Goal: Submit feedback/report problem

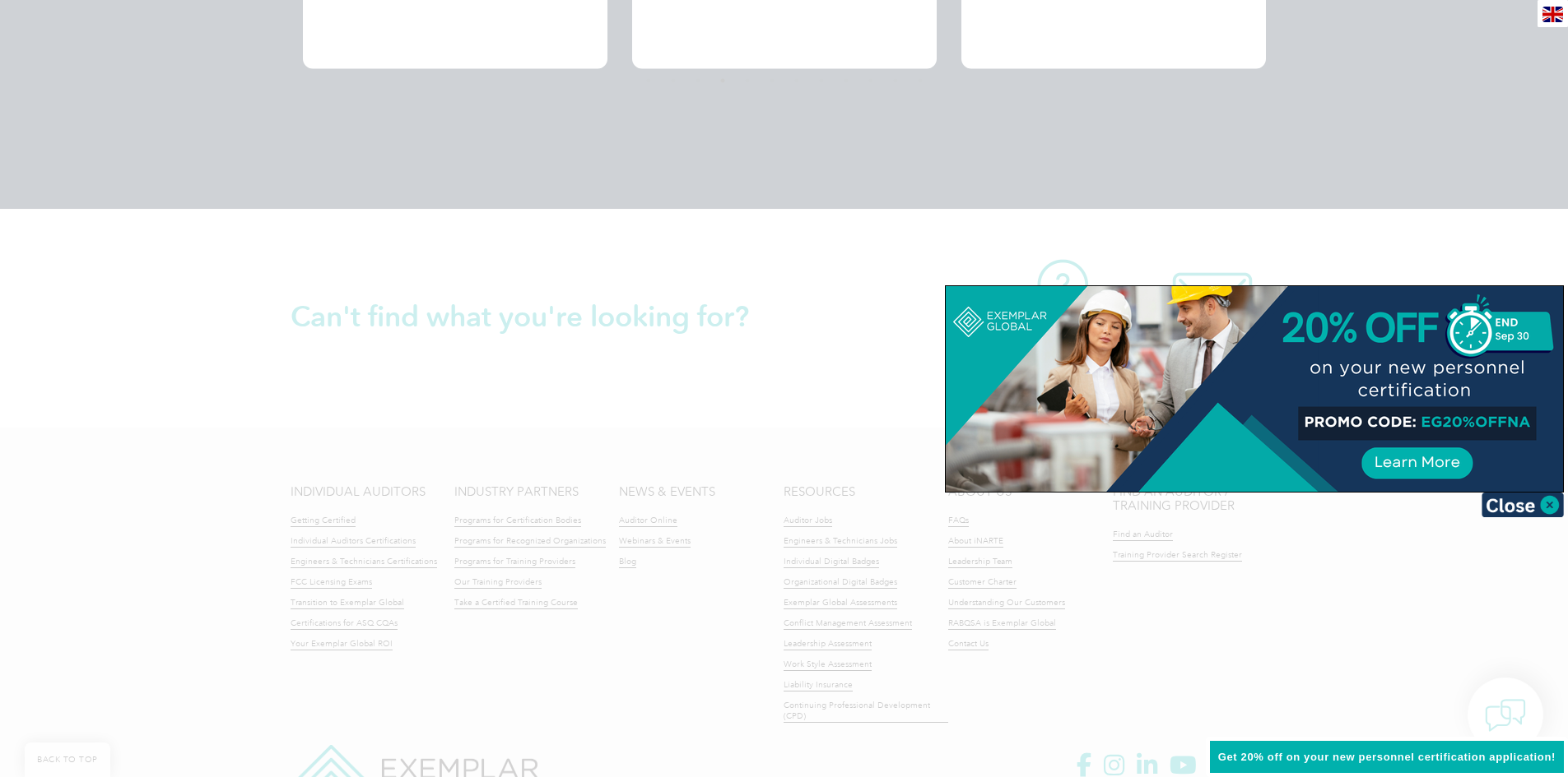
scroll to position [3737, 0]
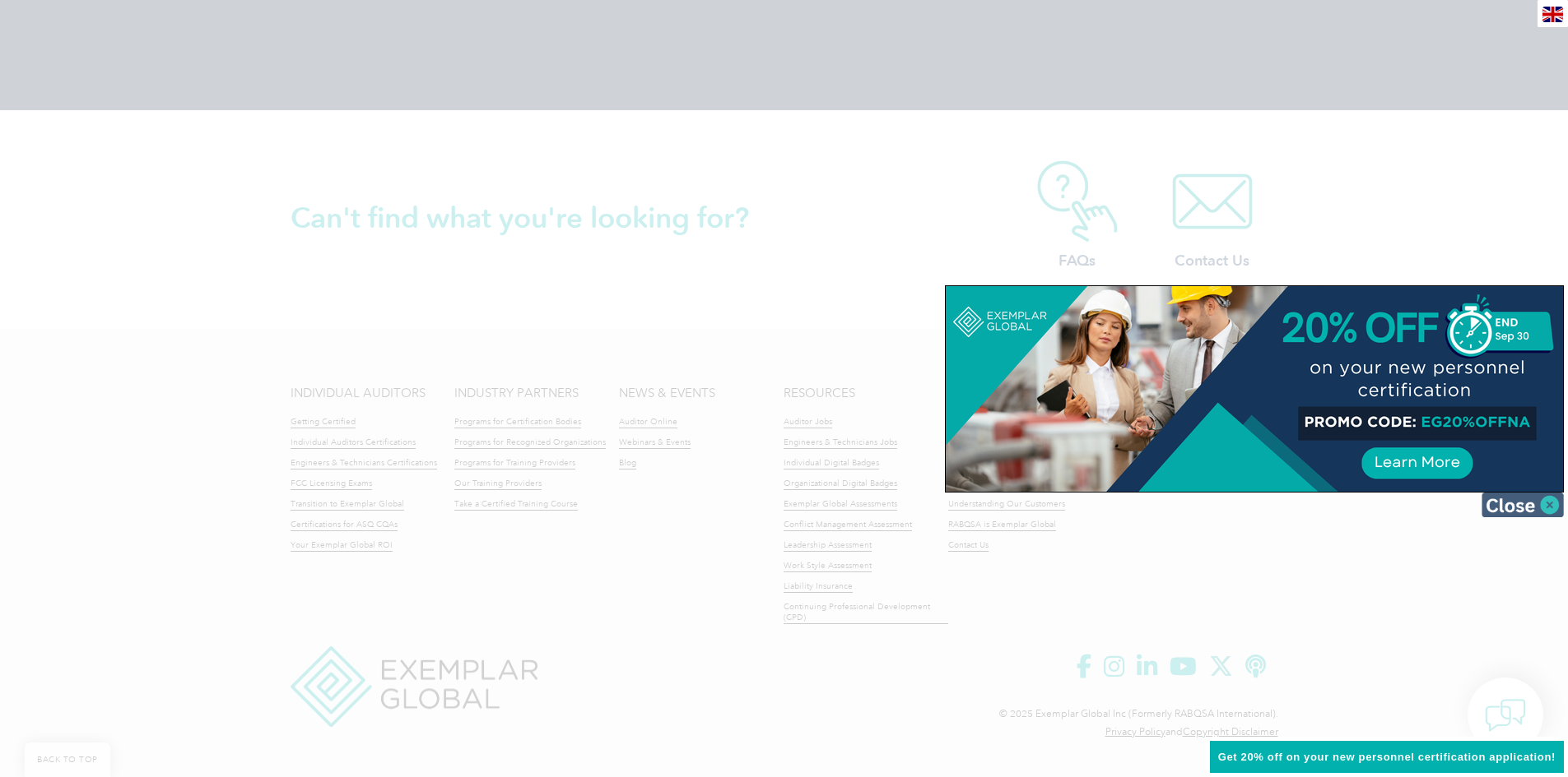
click at [775, 502] on img at bounding box center [1522, 505] width 82 height 25
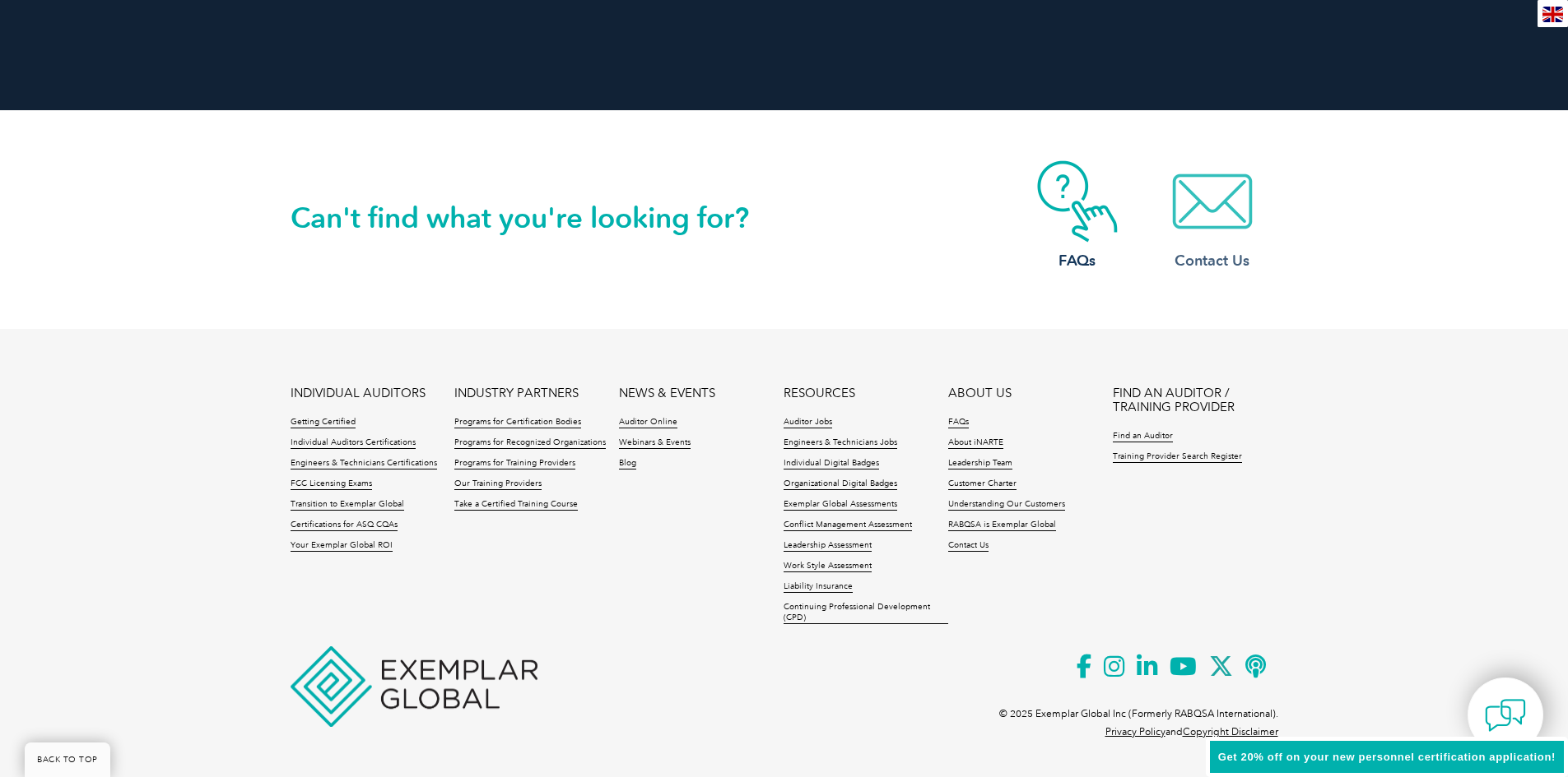
click at [775, 219] on img at bounding box center [1212, 201] width 132 height 82
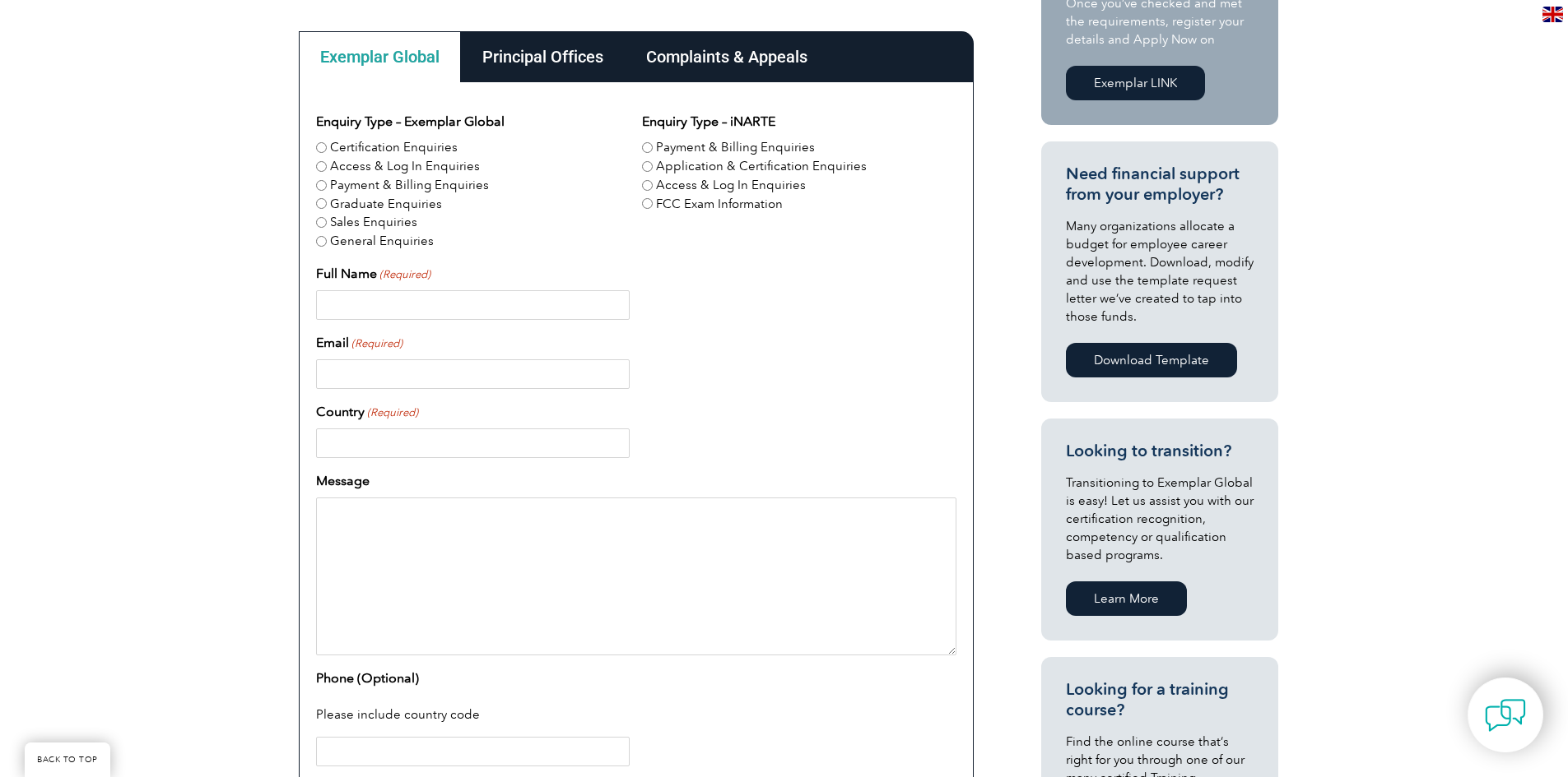
scroll to position [494, 0]
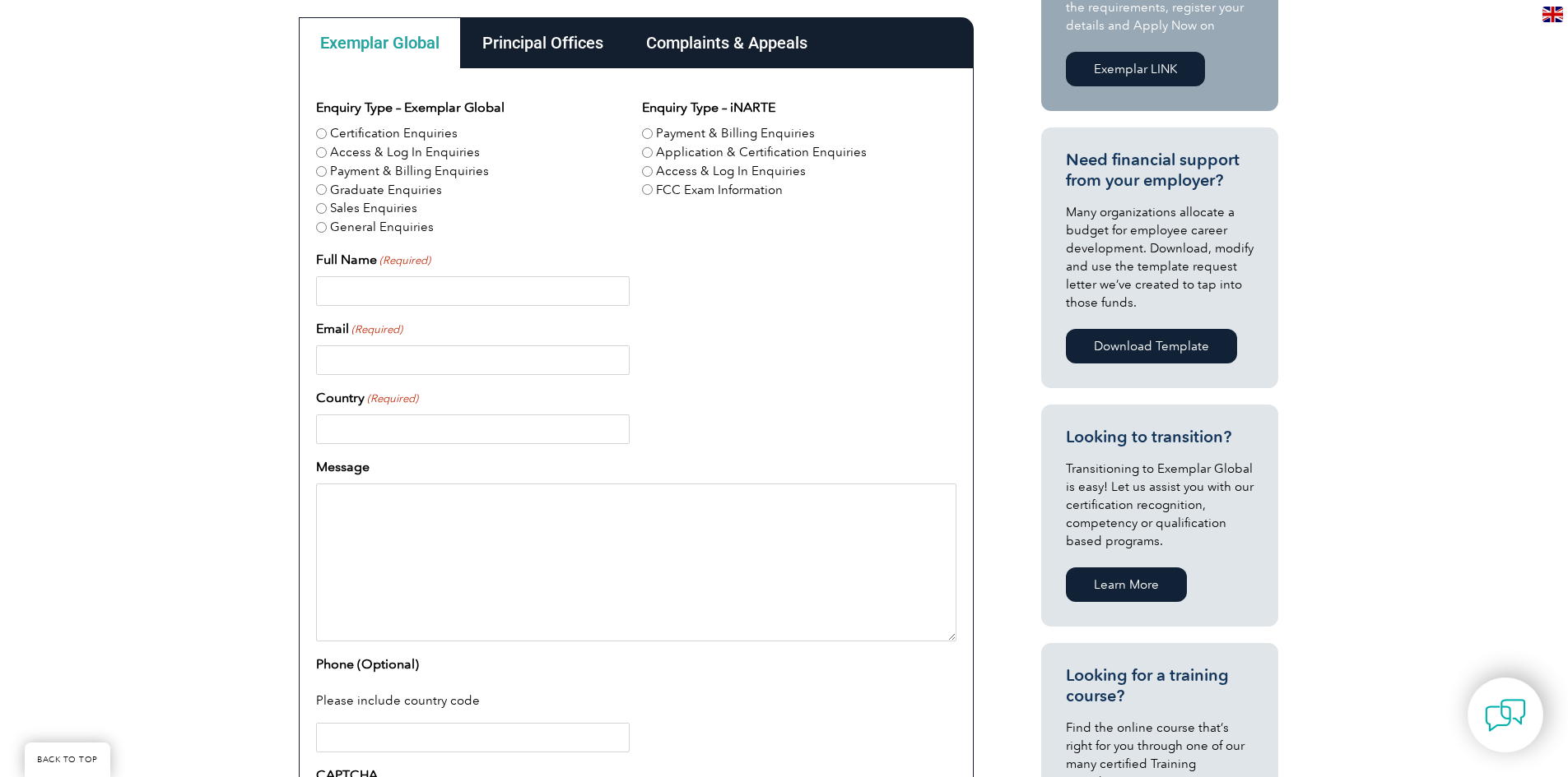
click at [326, 284] on input "Full Name (Required)" at bounding box center [472, 292] width 313 height 30
type input "Jessica C Wessel"
type input "jwessel@seilermedical.com"
type input "United States"
type input "6369232436"
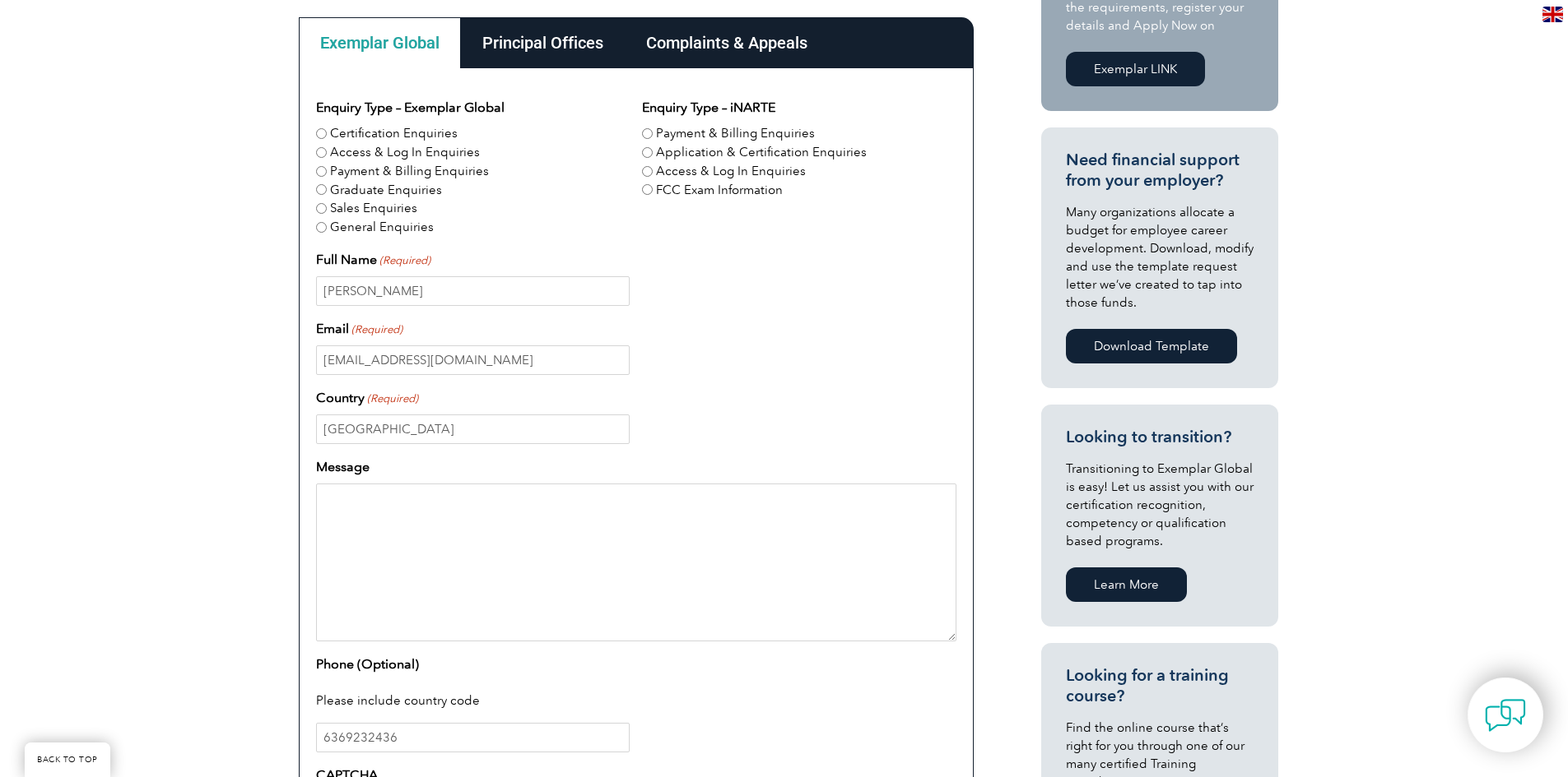
click at [417, 511] on textarea "Message" at bounding box center [636, 562] width 641 height 158
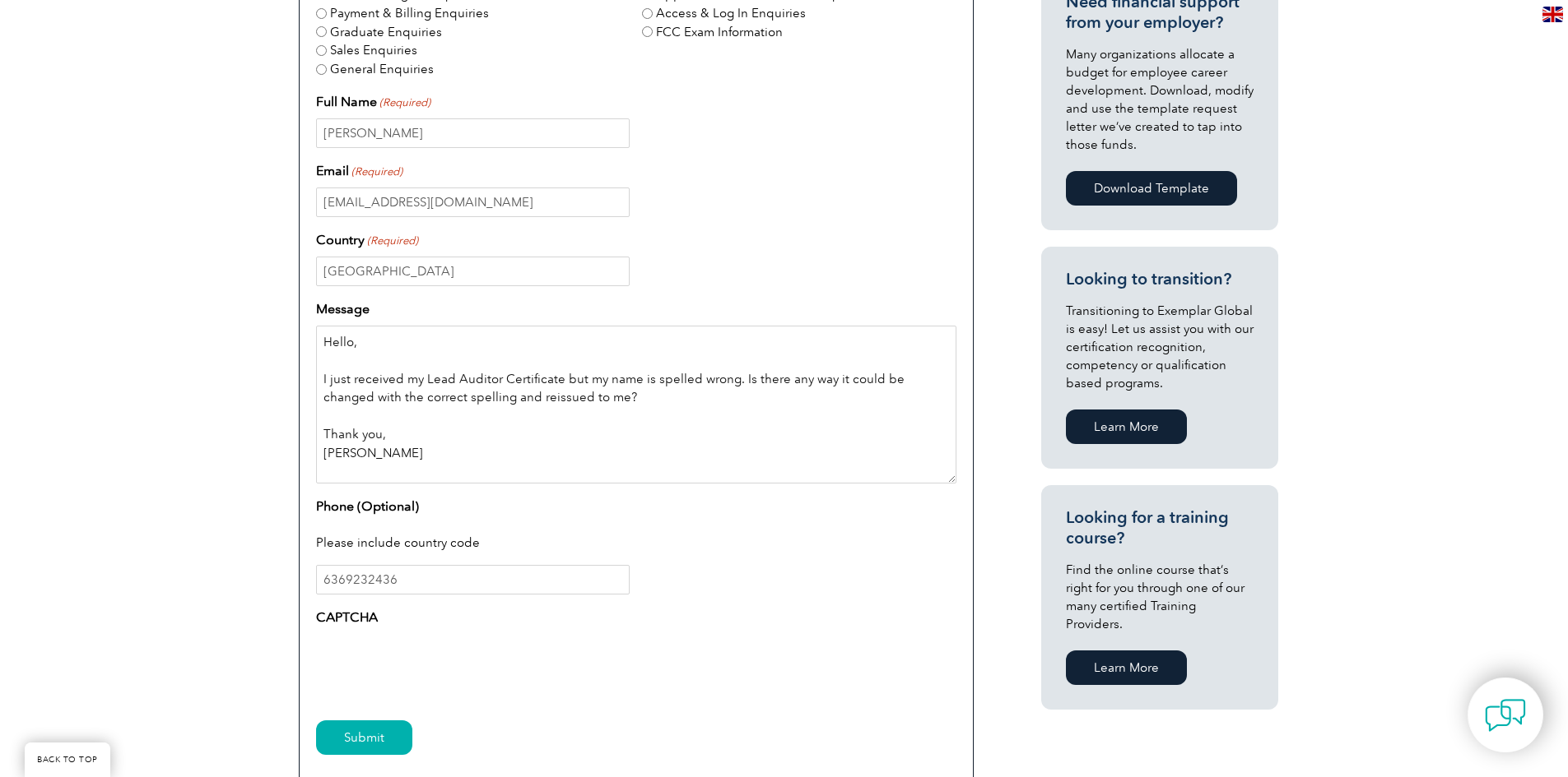
scroll to position [658, 0]
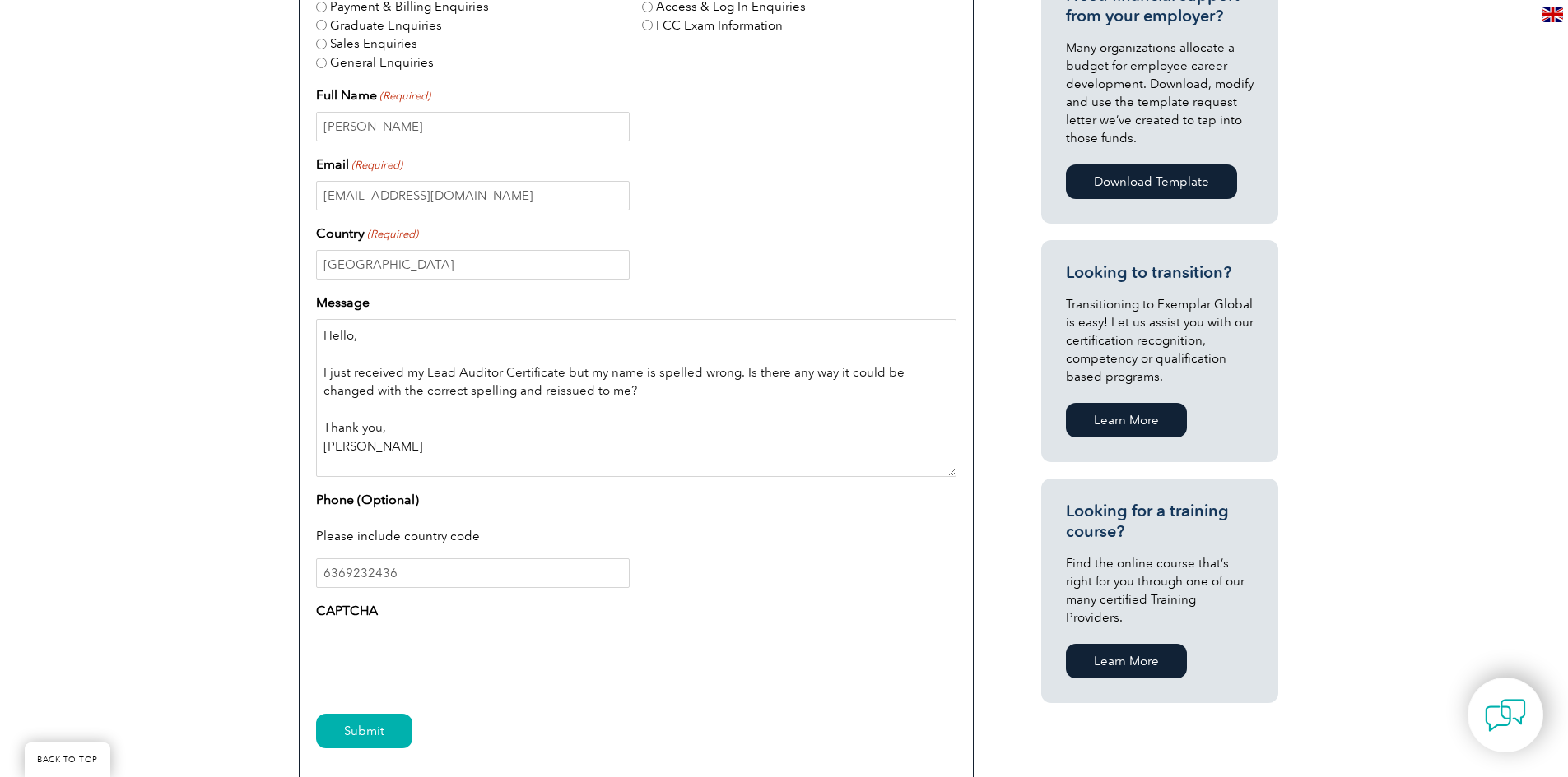
type textarea "Hello, I just received my Lead Auditor Certificate but my name is spelled wrong…"
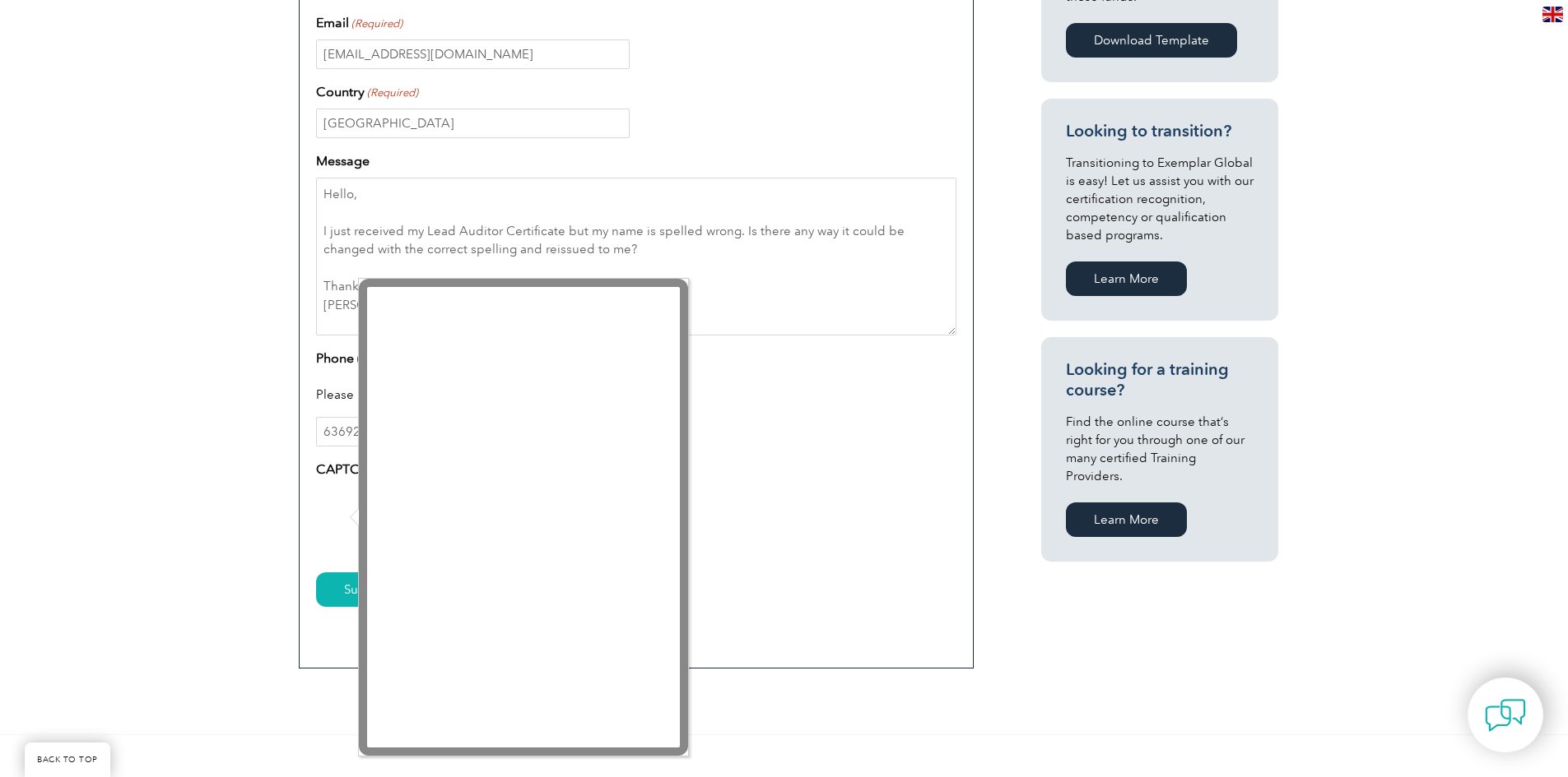
scroll to position [823, 0]
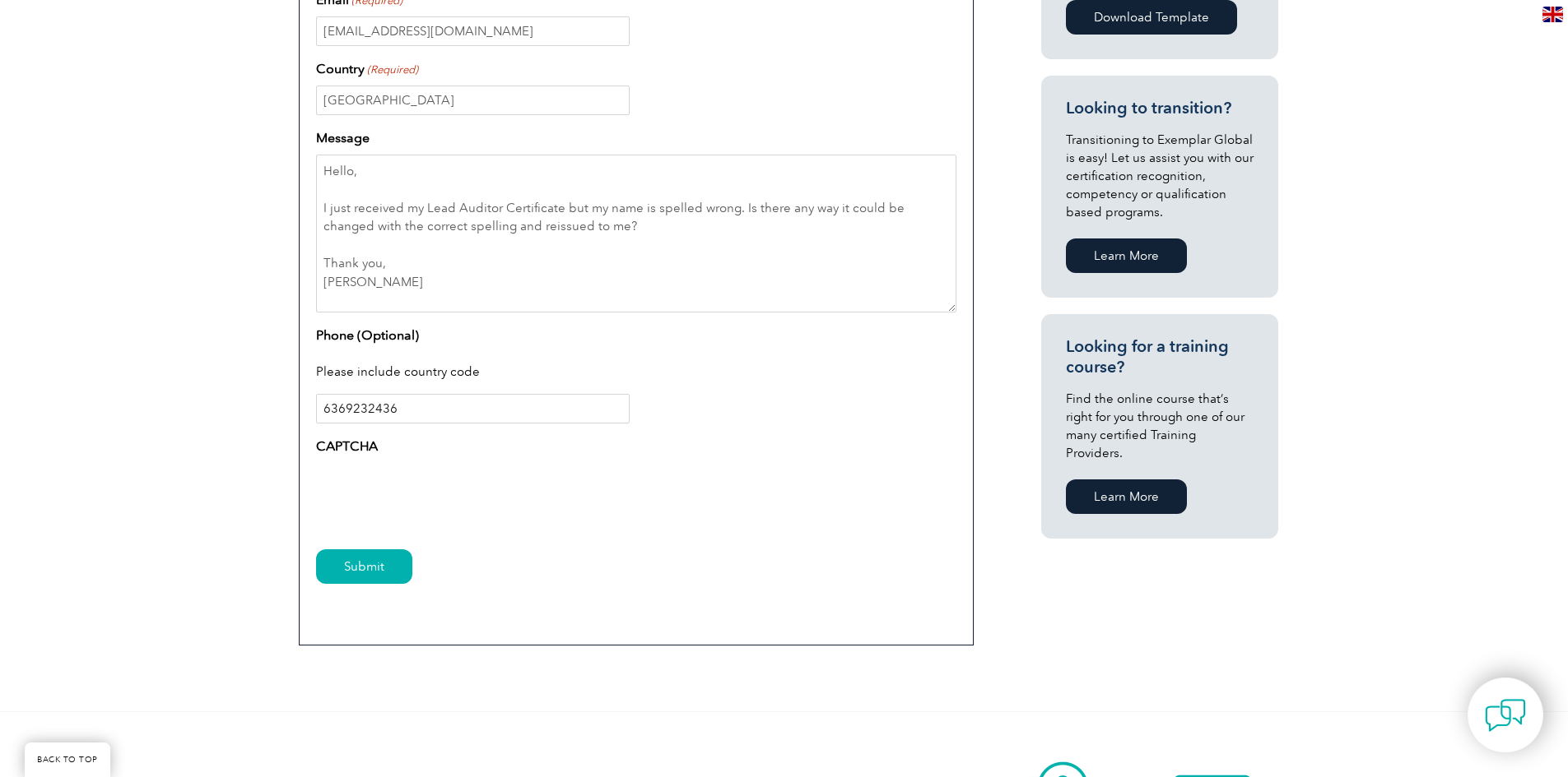
drag, startPoint x: 403, startPoint y: 411, endPoint x: 303, endPoint y: 415, distance: 100.1
click at [303, 415] on div "Enquiry Type – Exemplar Global Certification Enquiries Access & Log In Enquirie…" at bounding box center [636, 192] width 675 height 906
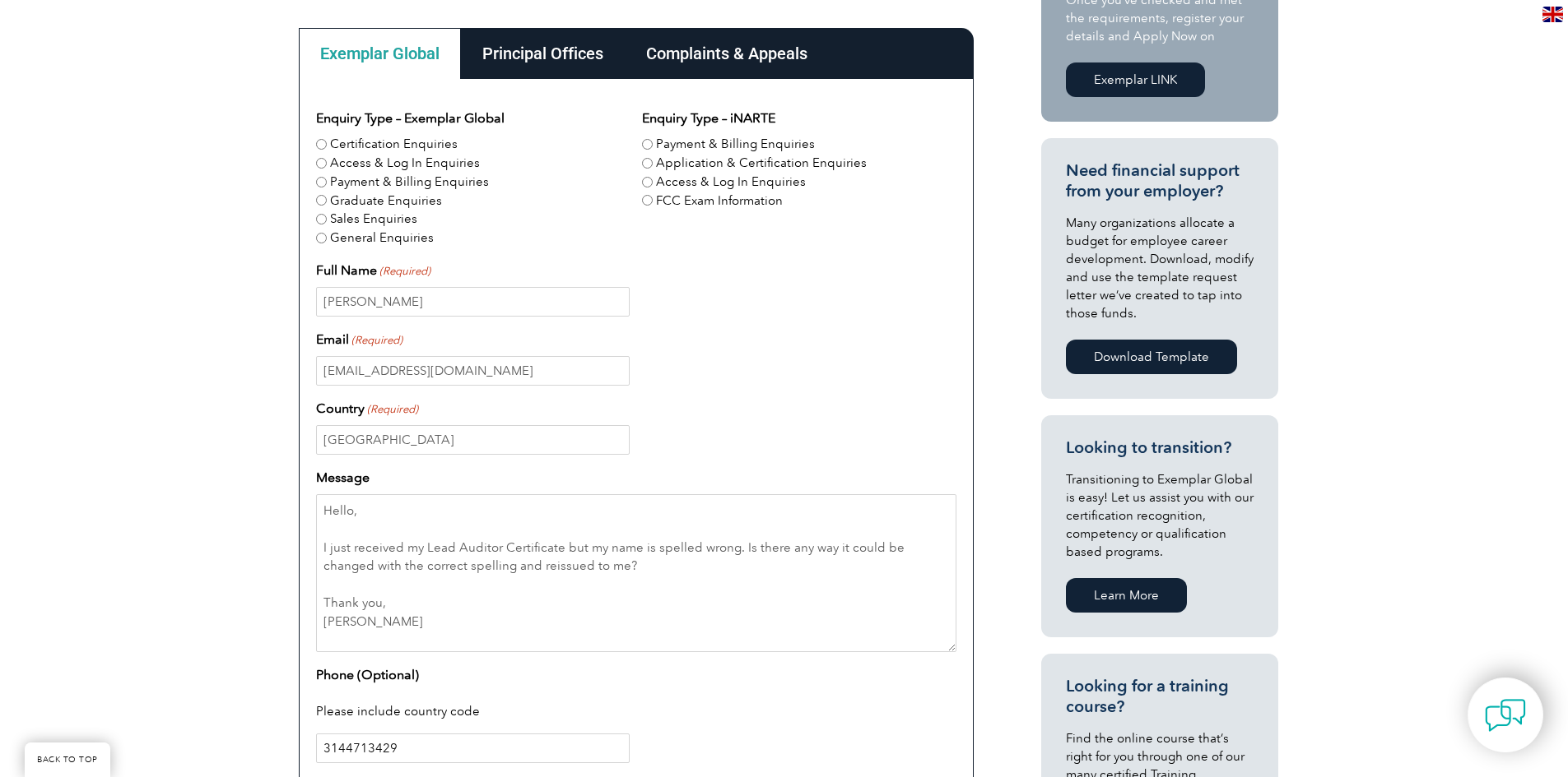
scroll to position [411, 0]
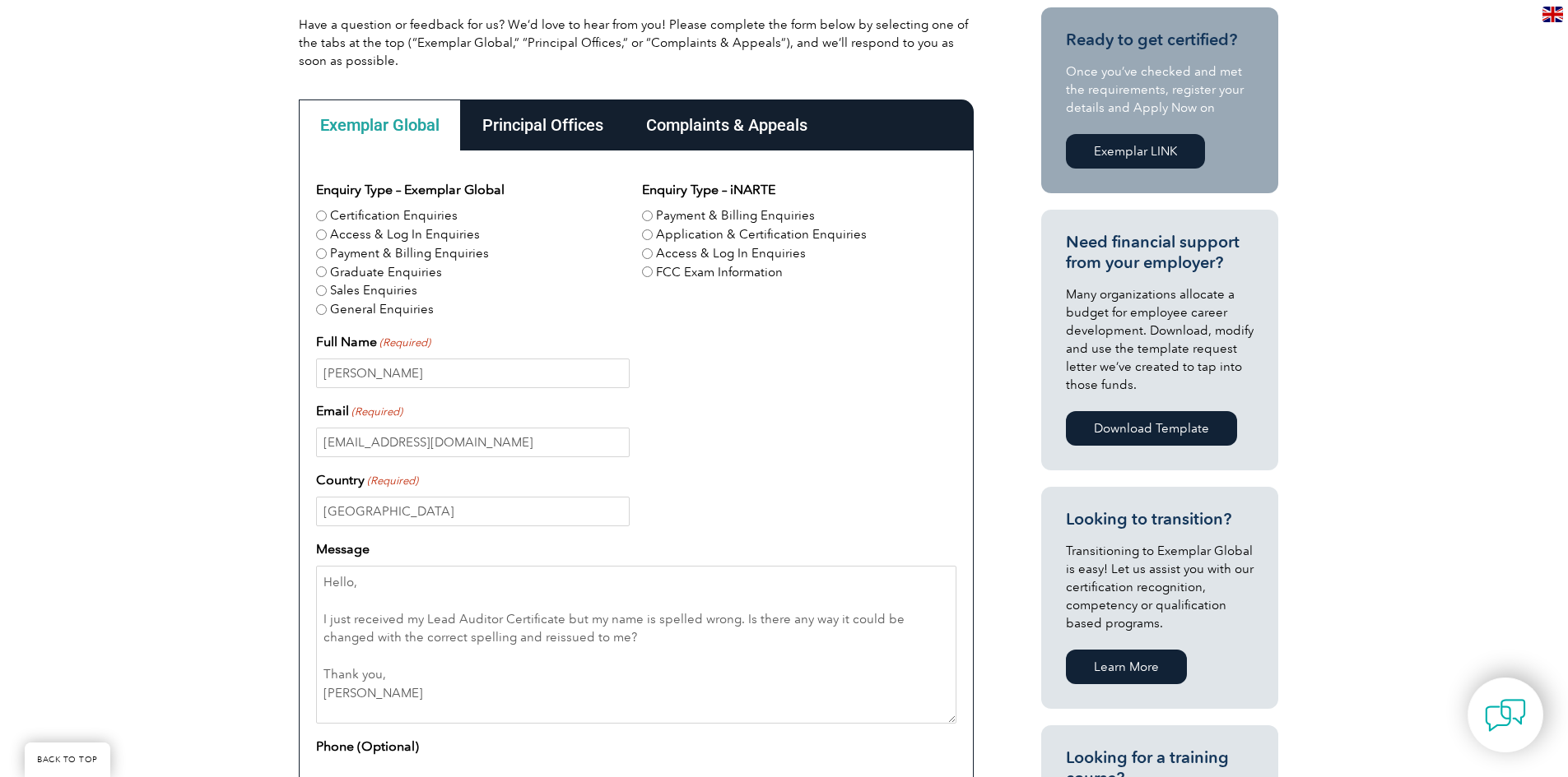
type input "3144713429"
click at [684, 128] on div "Complaints & Appeals" at bounding box center [727, 125] width 204 height 51
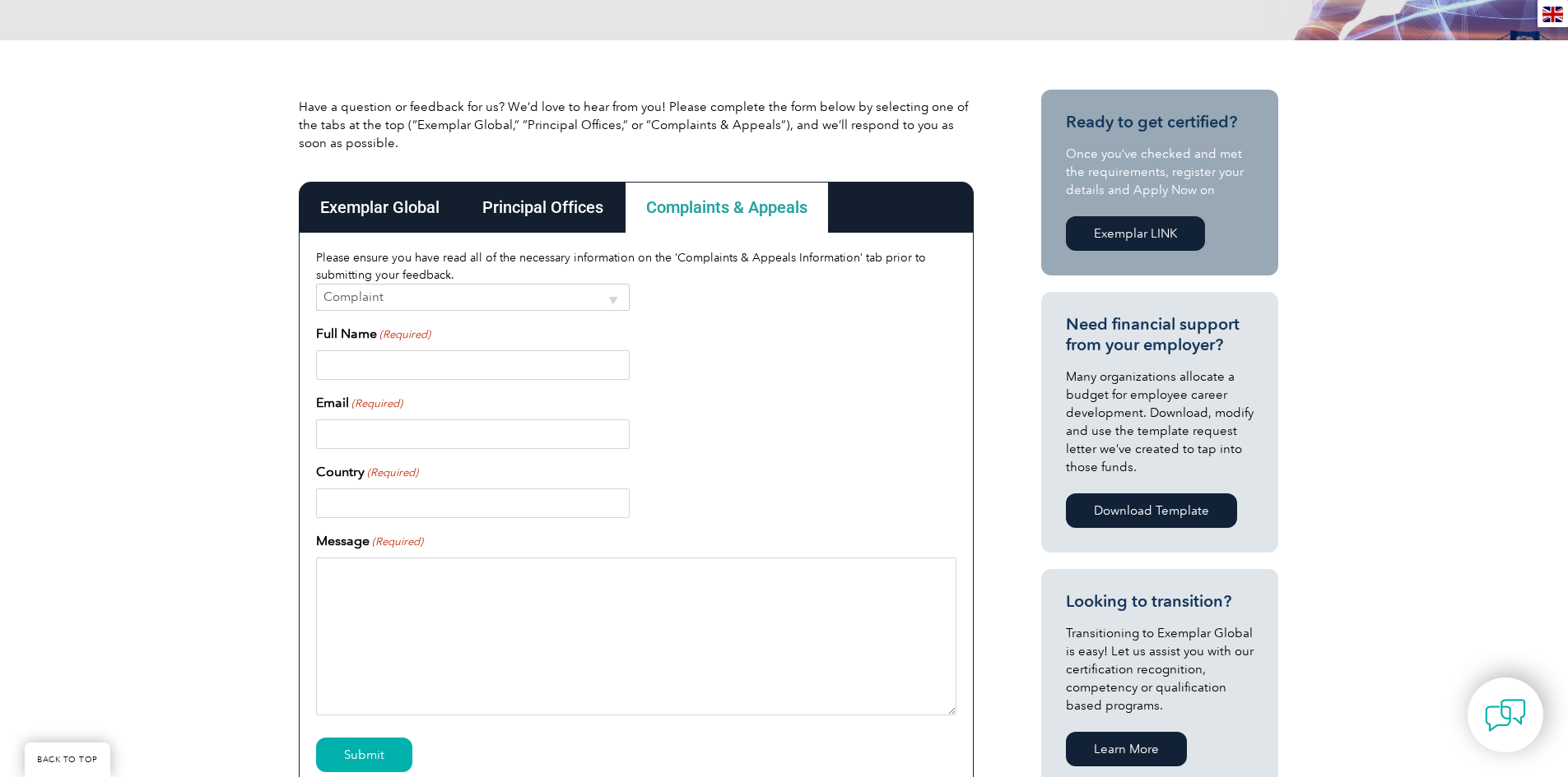
scroll to position [82, 0]
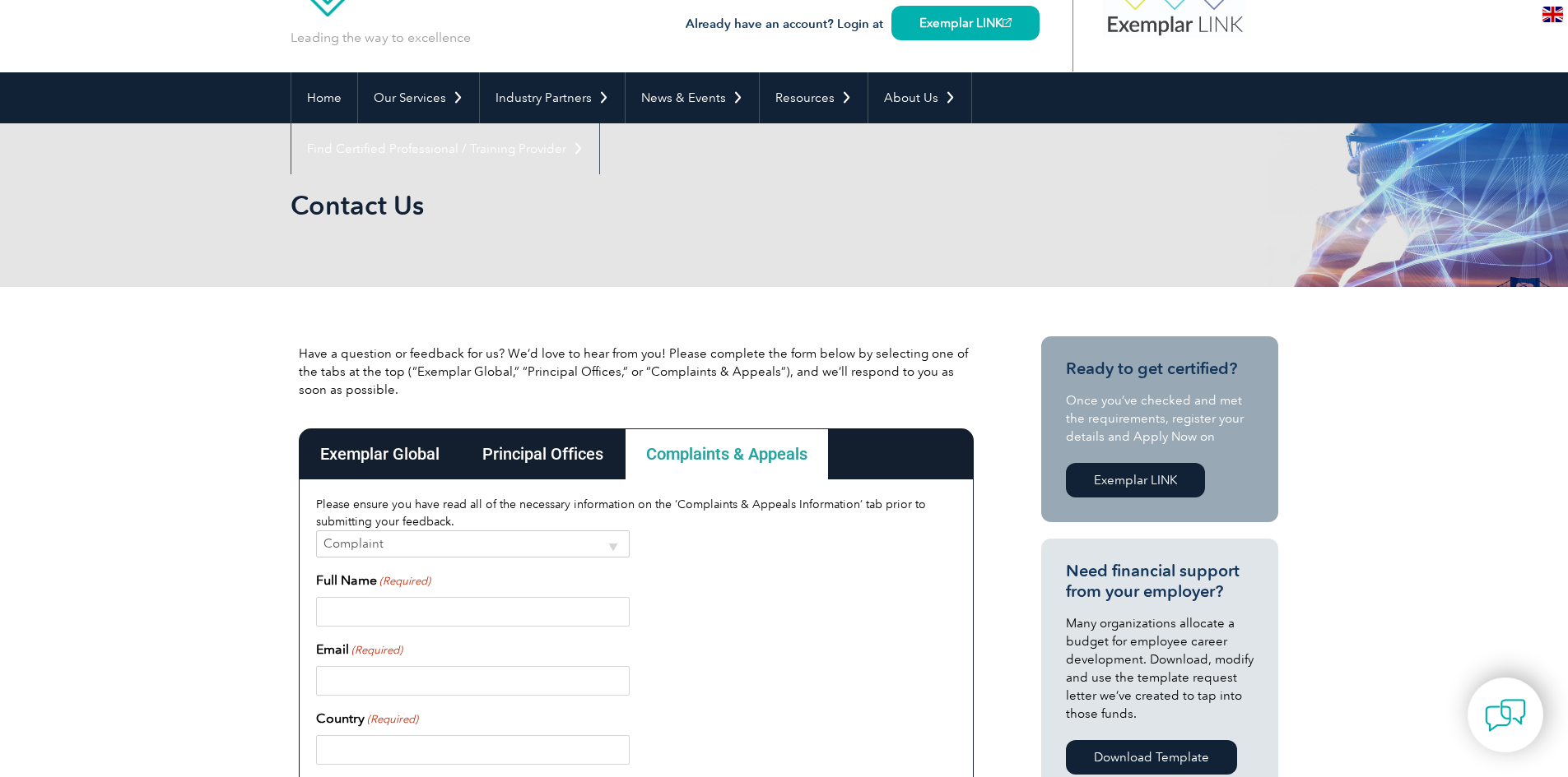
click at [409, 463] on div "Exemplar Global" at bounding box center [380, 454] width 162 height 51
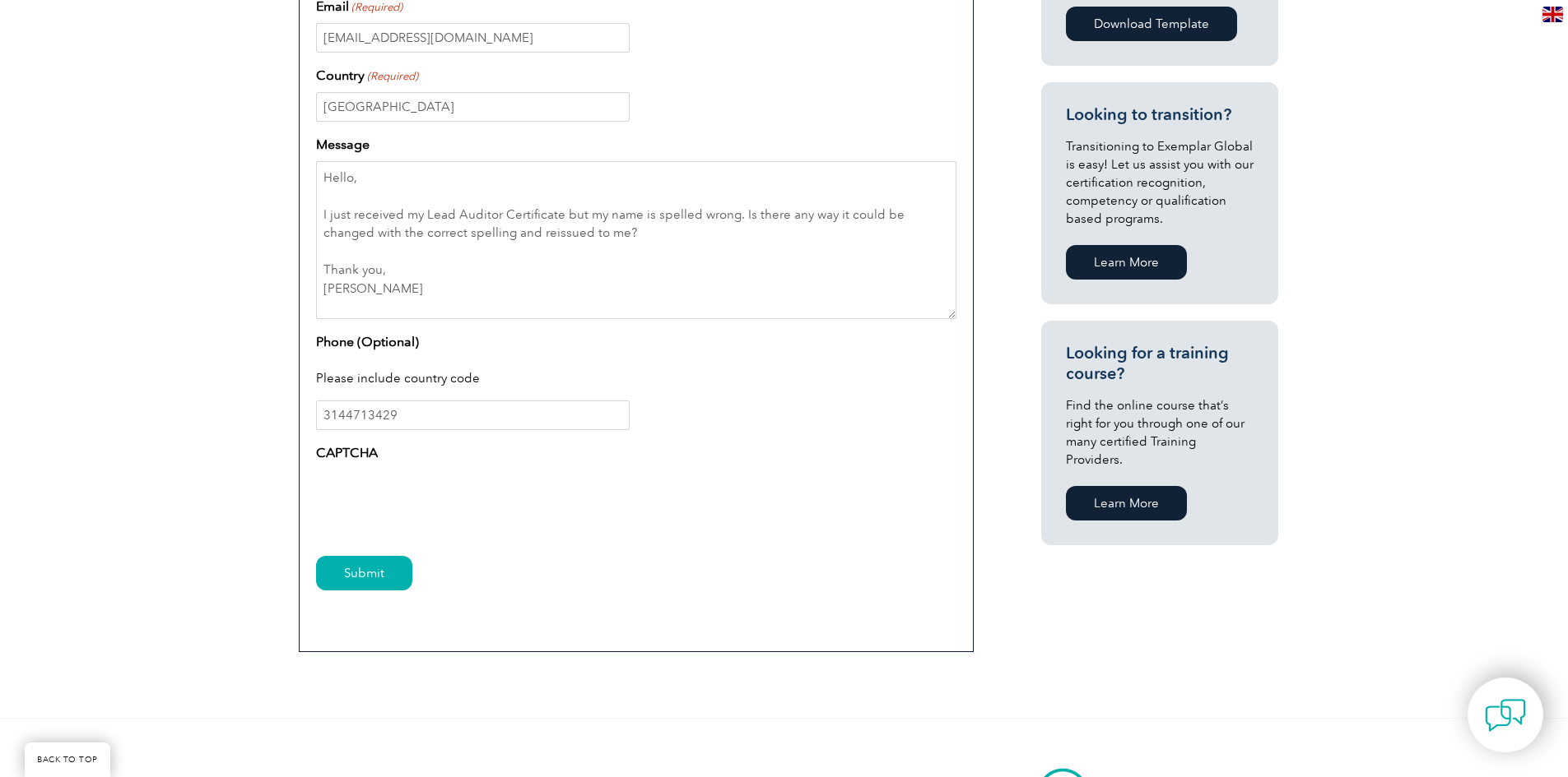
scroll to position [823, 0]
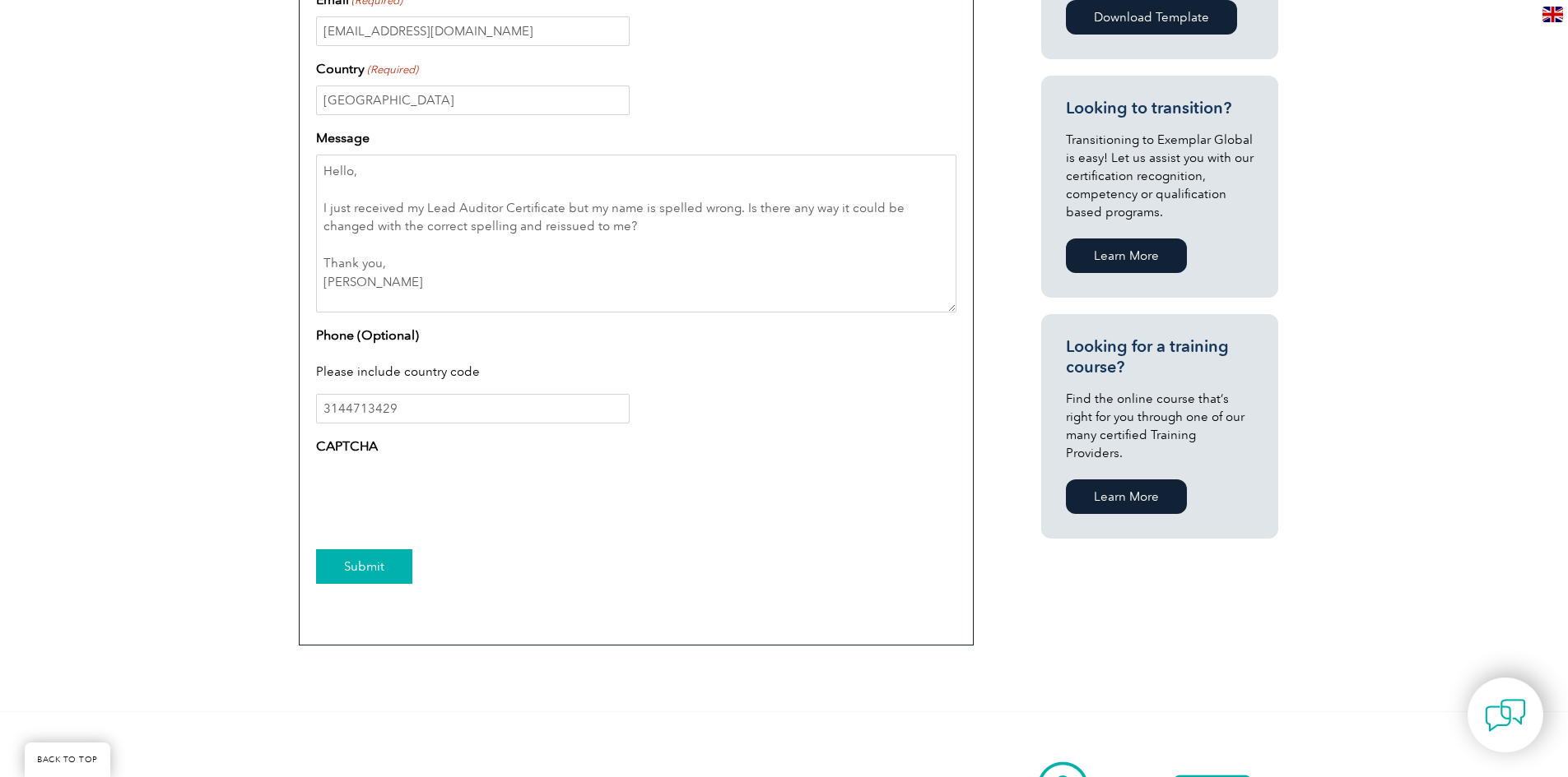
click at [384, 572] on input "Submit" at bounding box center [364, 567] width 96 height 35
